Goal: Task Accomplishment & Management: Use online tool/utility

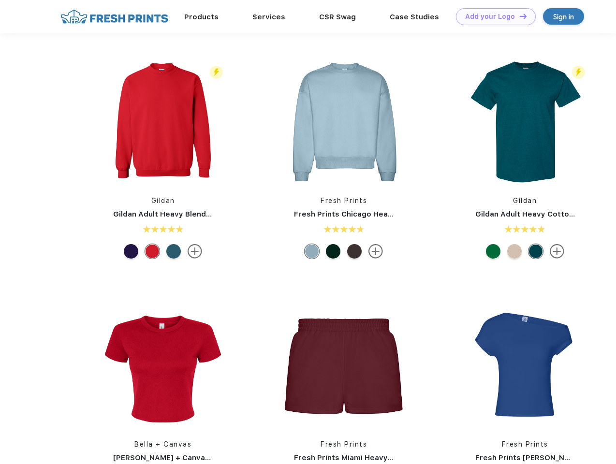
scroll to position [0, 0]
click at [492, 16] on link "Add your Logo Design Tool" at bounding box center [496, 16] width 80 height 17
click at [0, 0] on div "Design Tool" at bounding box center [0, 0] width 0 height 0
click at [518, 16] on link "Add your Logo Design Tool" at bounding box center [496, 16] width 80 height 17
click at [163, 122] on img at bounding box center [163, 121] width 129 height 129
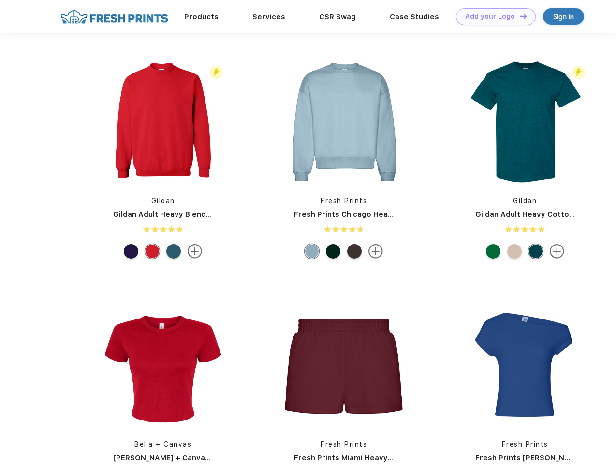
click at [131, 251] on div at bounding box center [131, 251] width 14 height 14
click at [152, 251] on div at bounding box center [152, 251] width 14 height 14
click at [173, 251] on div at bounding box center [173, 251] width 14 height 14
click at [344, 122] on img at bounding box center [343, 121] width 129 height 129
click at [312, 251] on div at bounding box center [311, 251] width 14 height 14
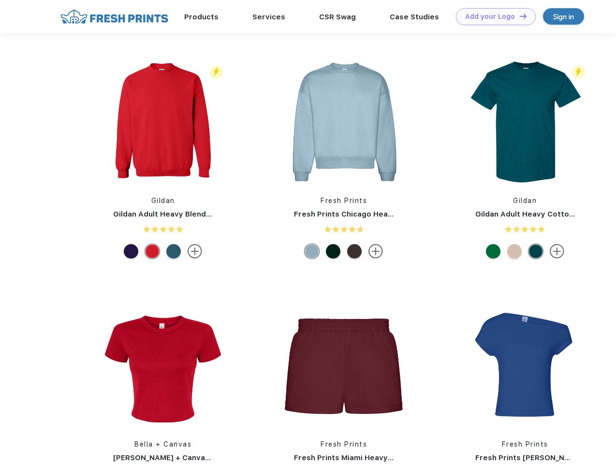
click at [333, 251] on div at bounding box center [333, 251] width 14 height 14
